Goal: Download file/media

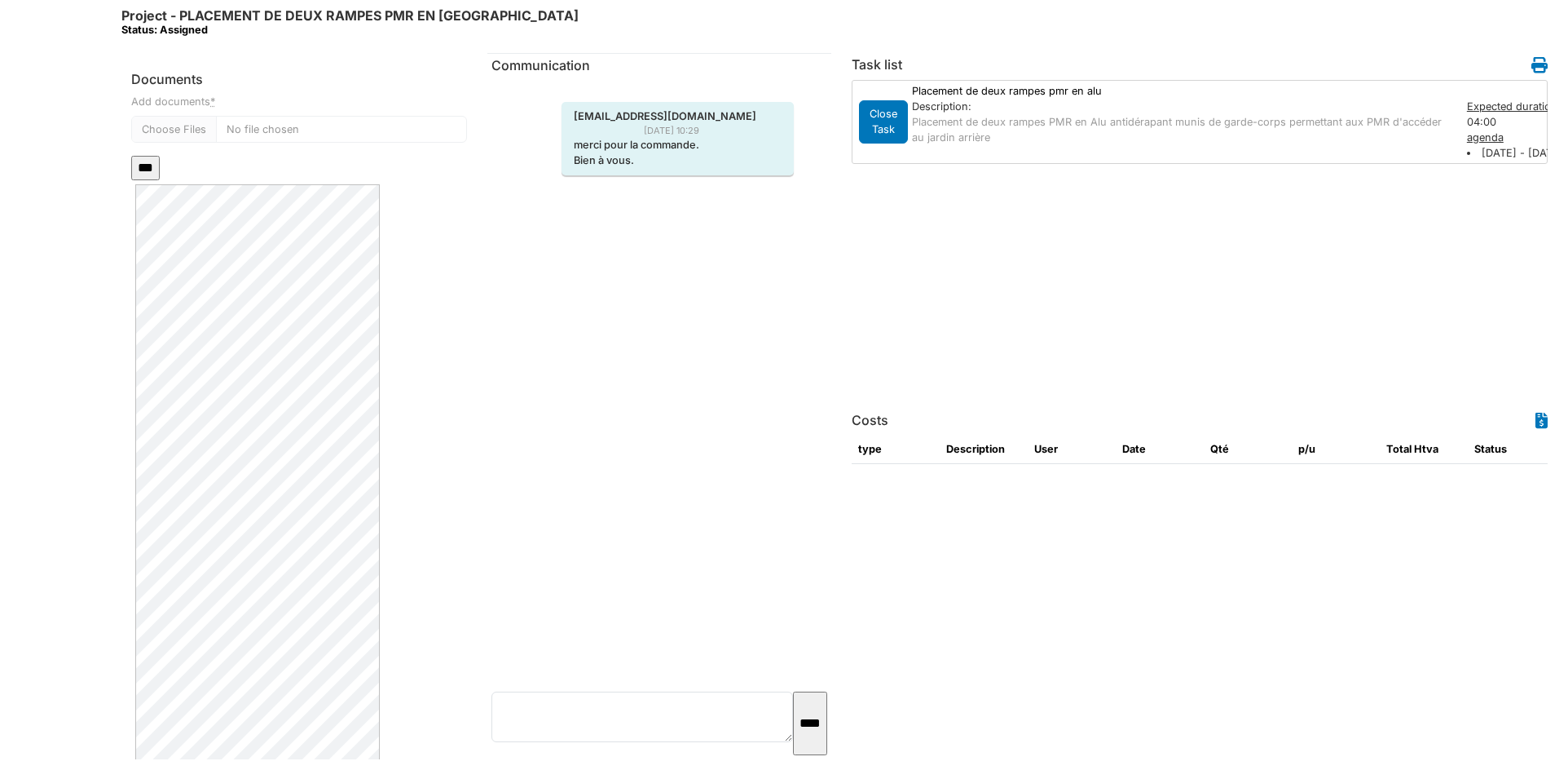
scroll to position [326, 0]
click at [381, 506] on div "Devis Nouvelle Ferronnerie.pdf" at bounding box center [299, 492] width 336 height 639
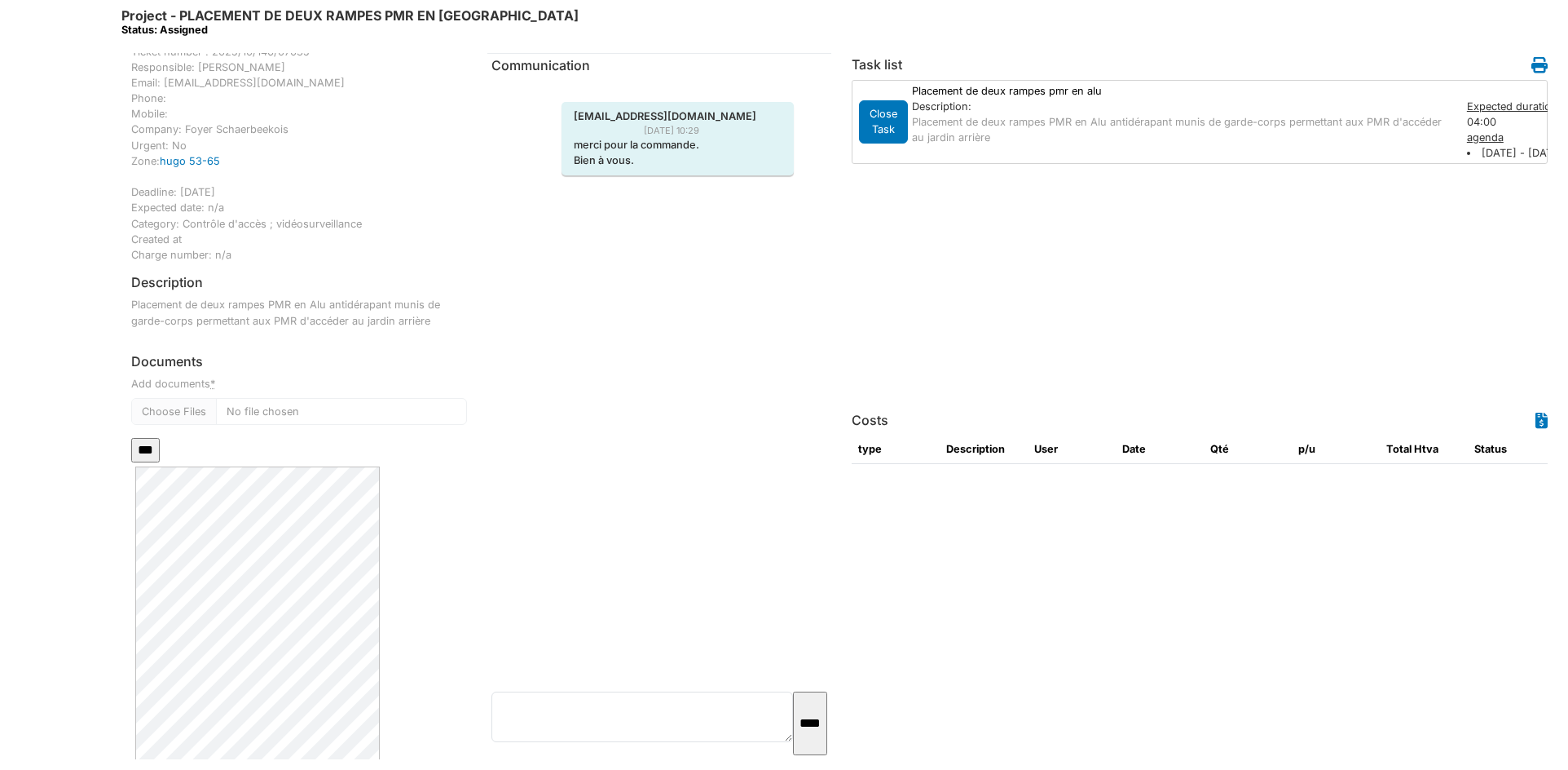
scroll to position [0, 0]
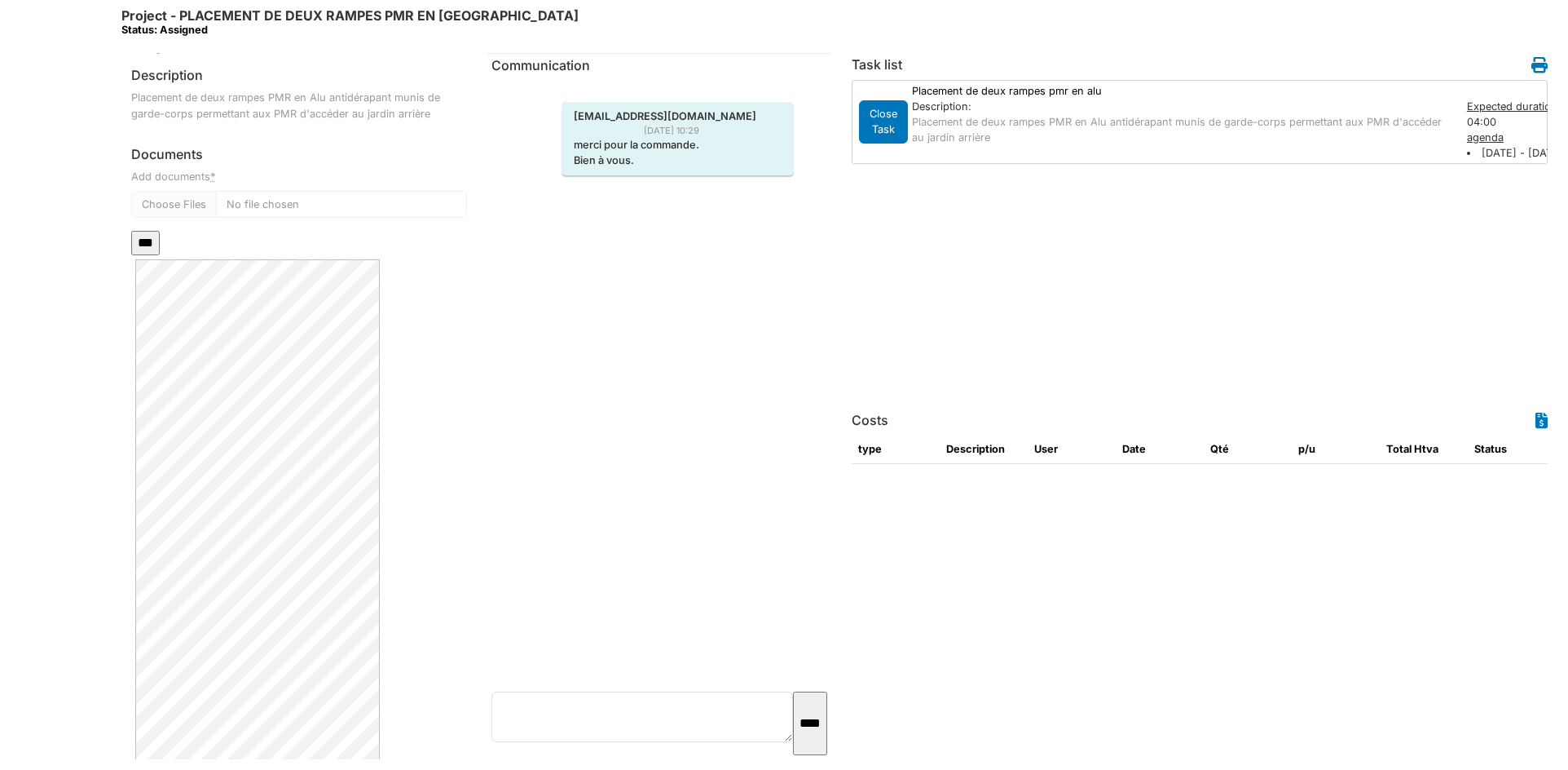
scroll to position [382, 0]
